Goal: Information Seeking & Learning: Learn about a topic

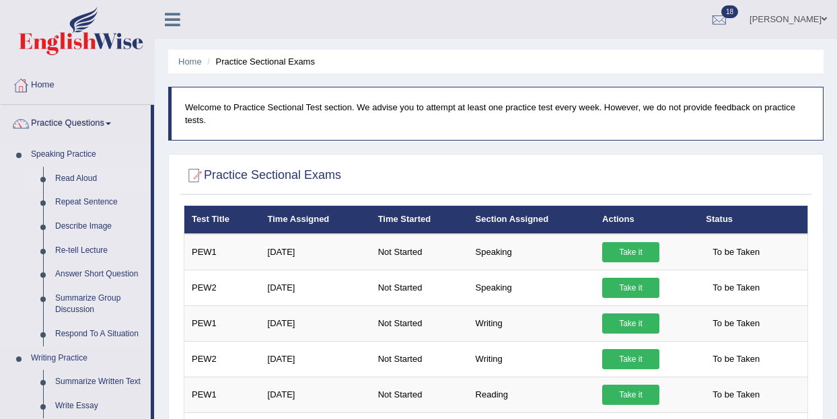
click at [70, 179] on link "Read Aloud" at bounding box center [100, 179] width 102 height 24
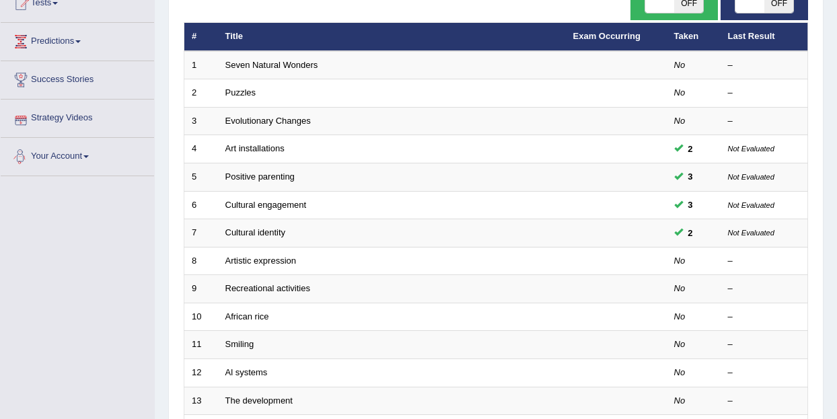
scroll to position [161, 0]
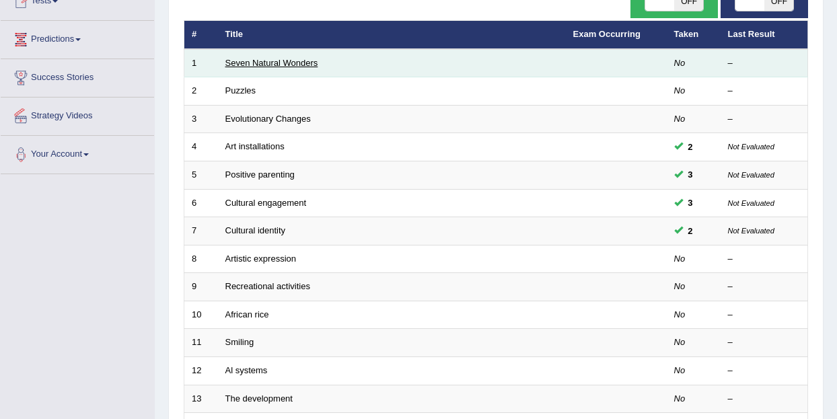
click at [253, 61] on link "Seven Natural Wonders" at bounding box center [271, 63] width 93 height 10
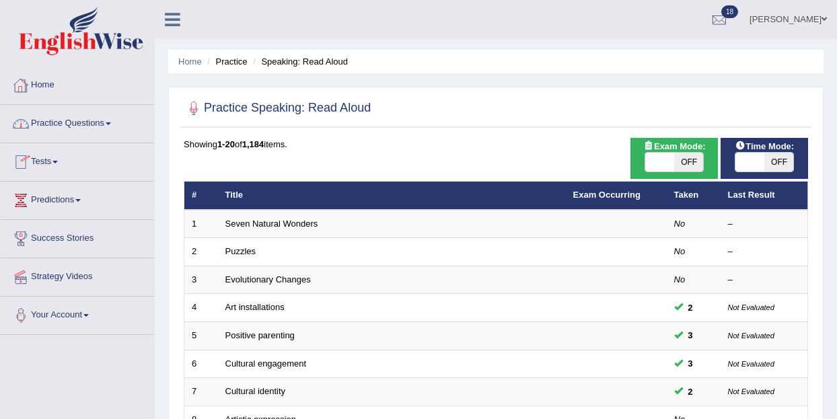
click at [114, 125] on link "Practice Questions" at bounding box center [77, 122] width 153 height 34
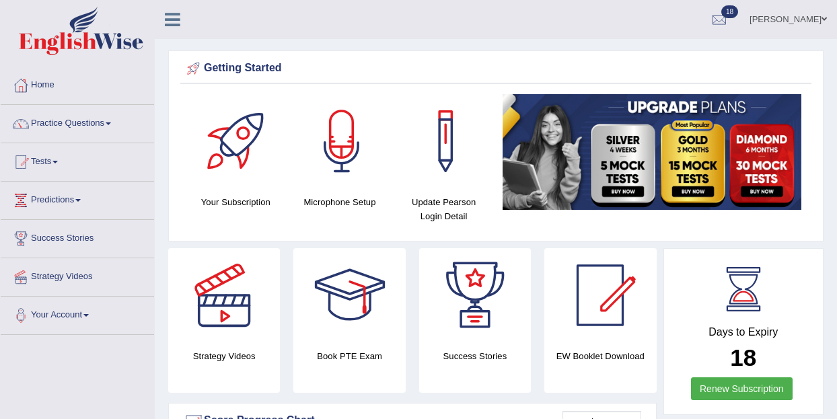
click at [54, 83] on link "Home" at bounding box center [77, 84] width 153 height 34
click at [120, 124] on link "Practice Questions" at bounding box center [77, 122] width 153 height 34
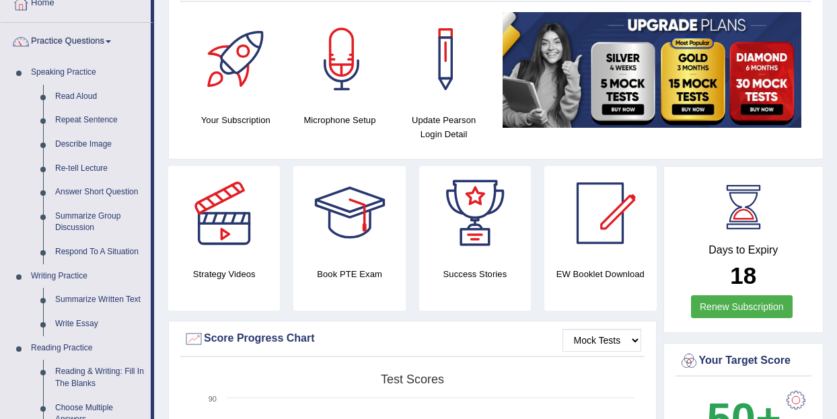
scroll to position [87, 0]
